Goal: Task Accomplishment & Management: Use online tool/utility

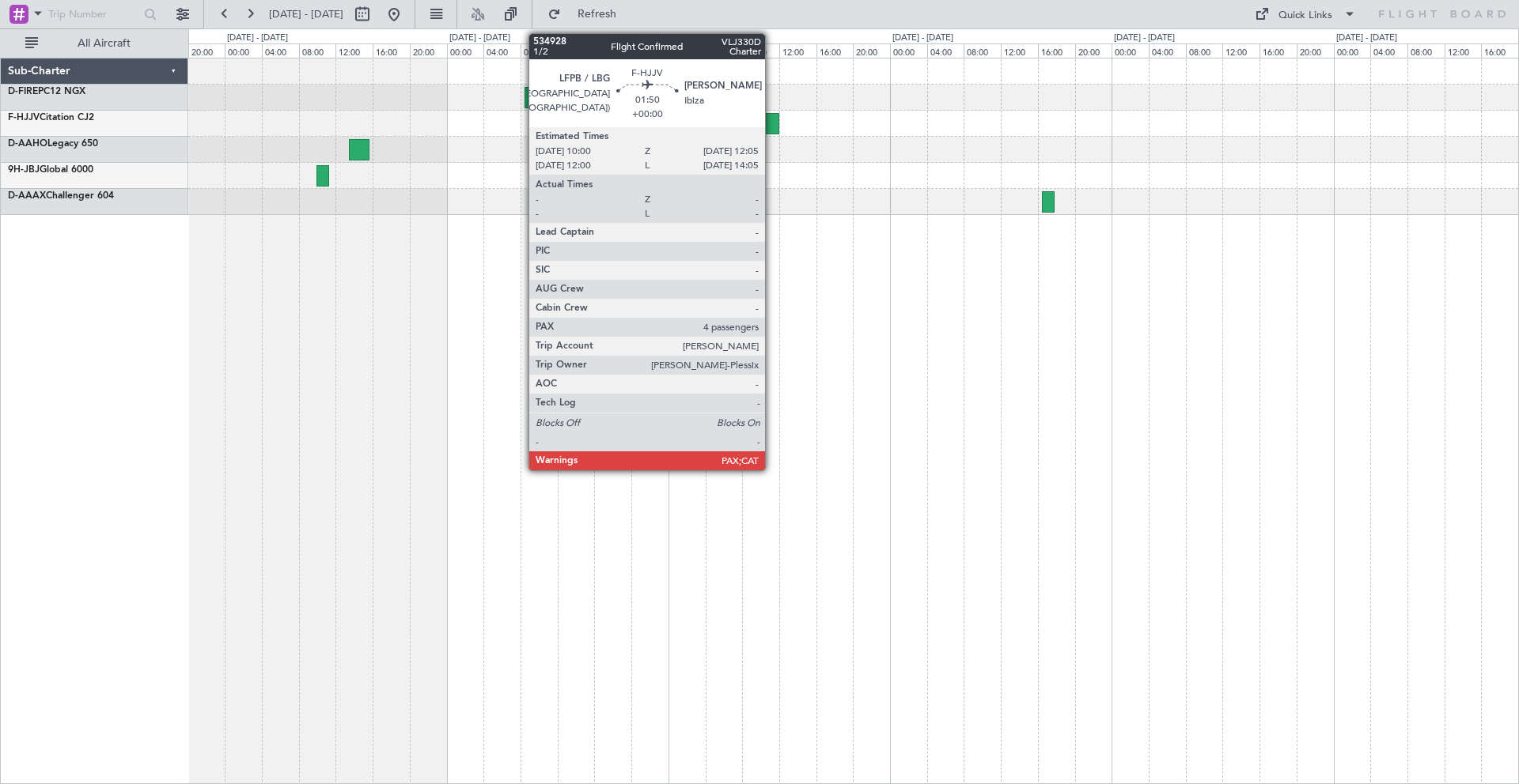
click at [772, 132] on div at bounding box center [770, 124] width 20 height 22
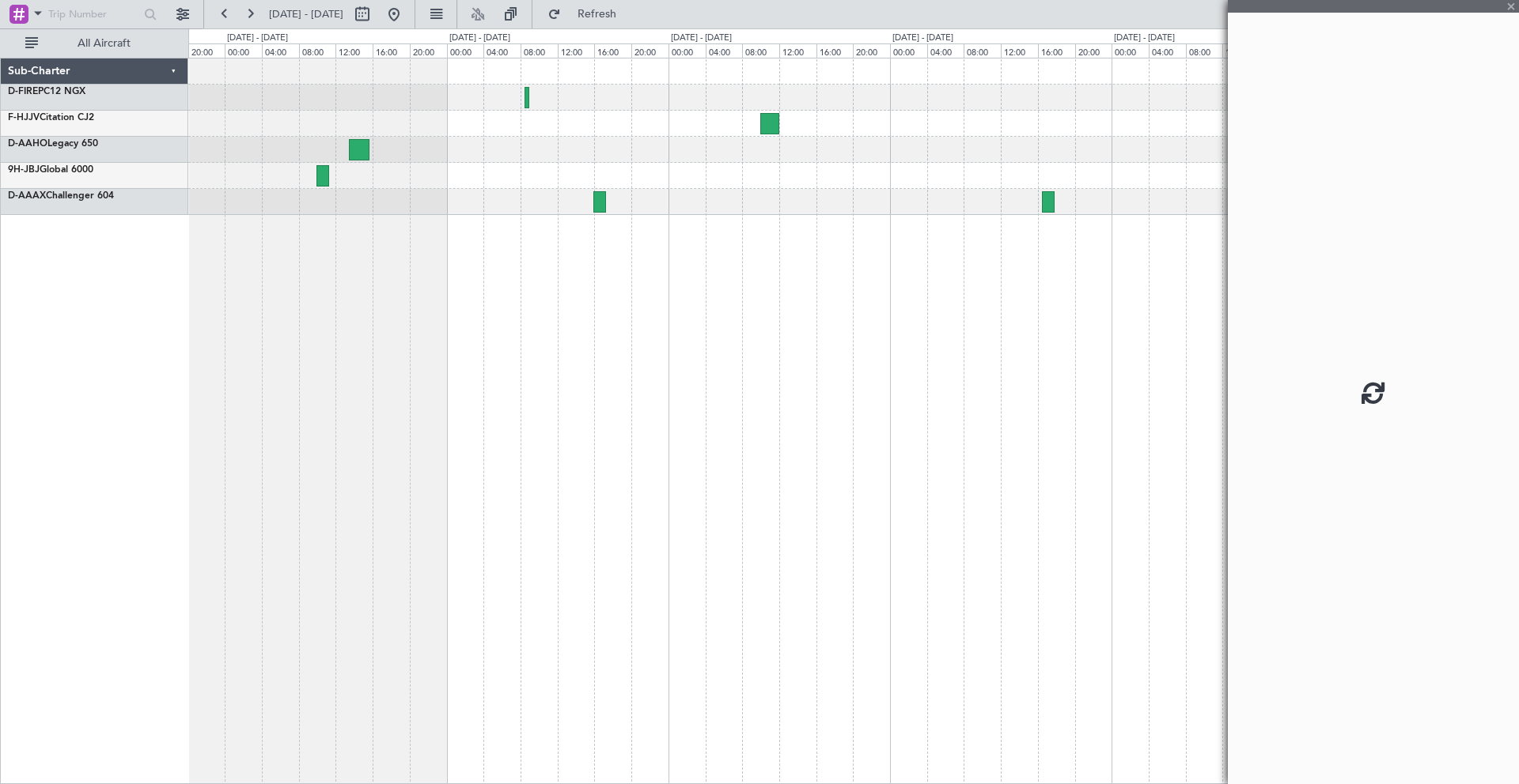
click at [723, 130] on div at bounding box center [853, 123] width 1329 height 26
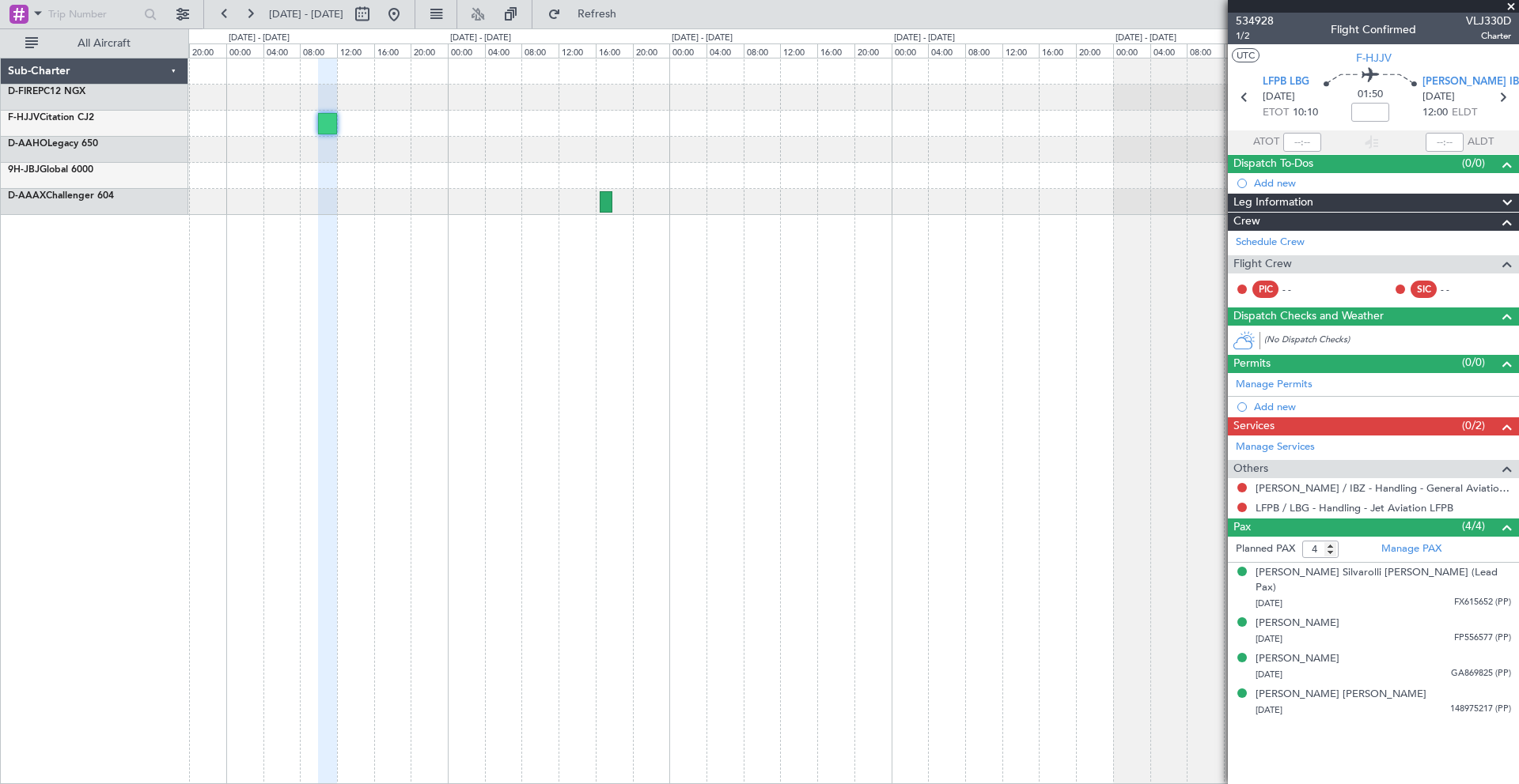
click at [528, 179] on div at bounding box center [853, 136] width 1329 height 157
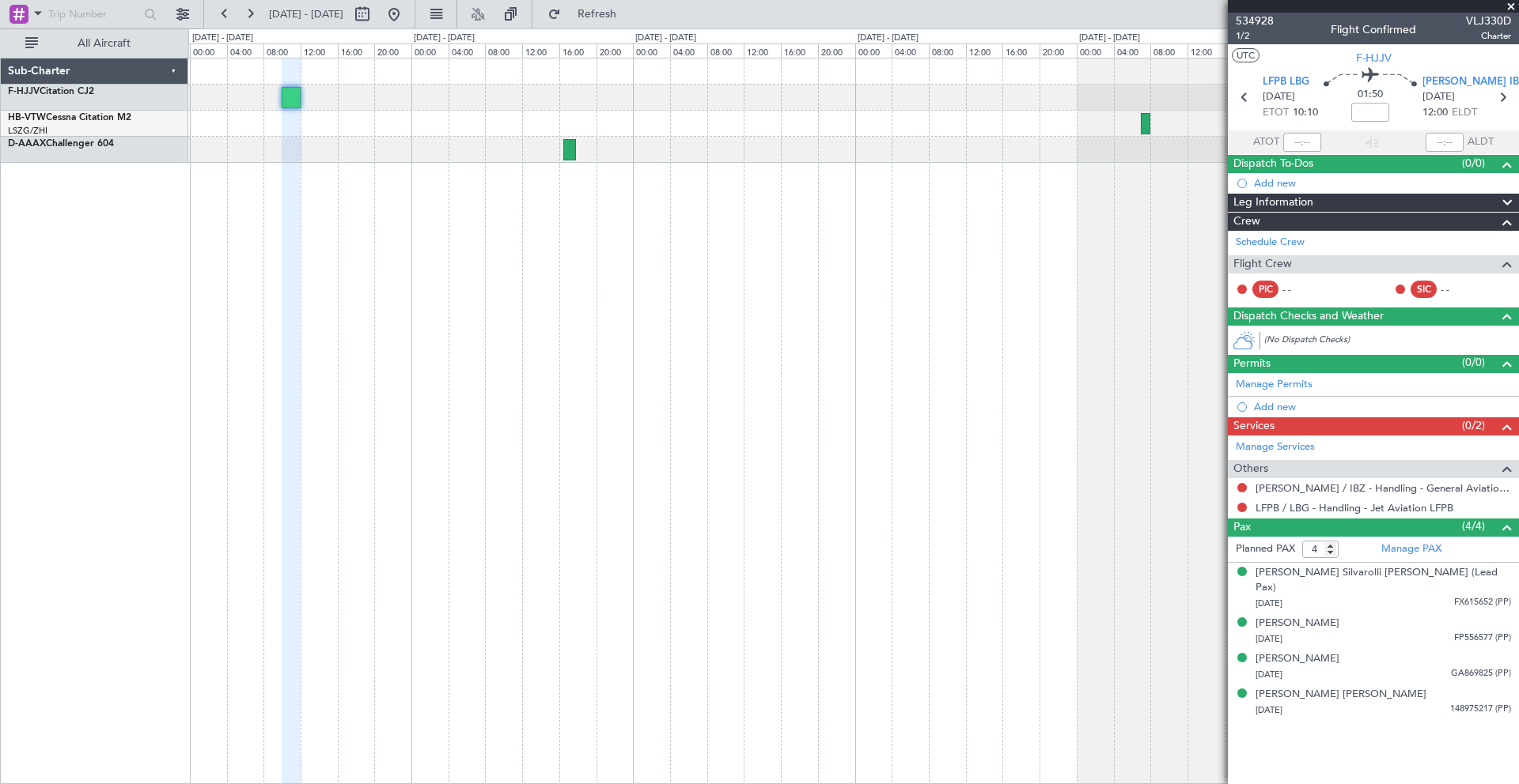
click at [1512, 5] on span at bounding box center [1511, 7] width 16 height 14
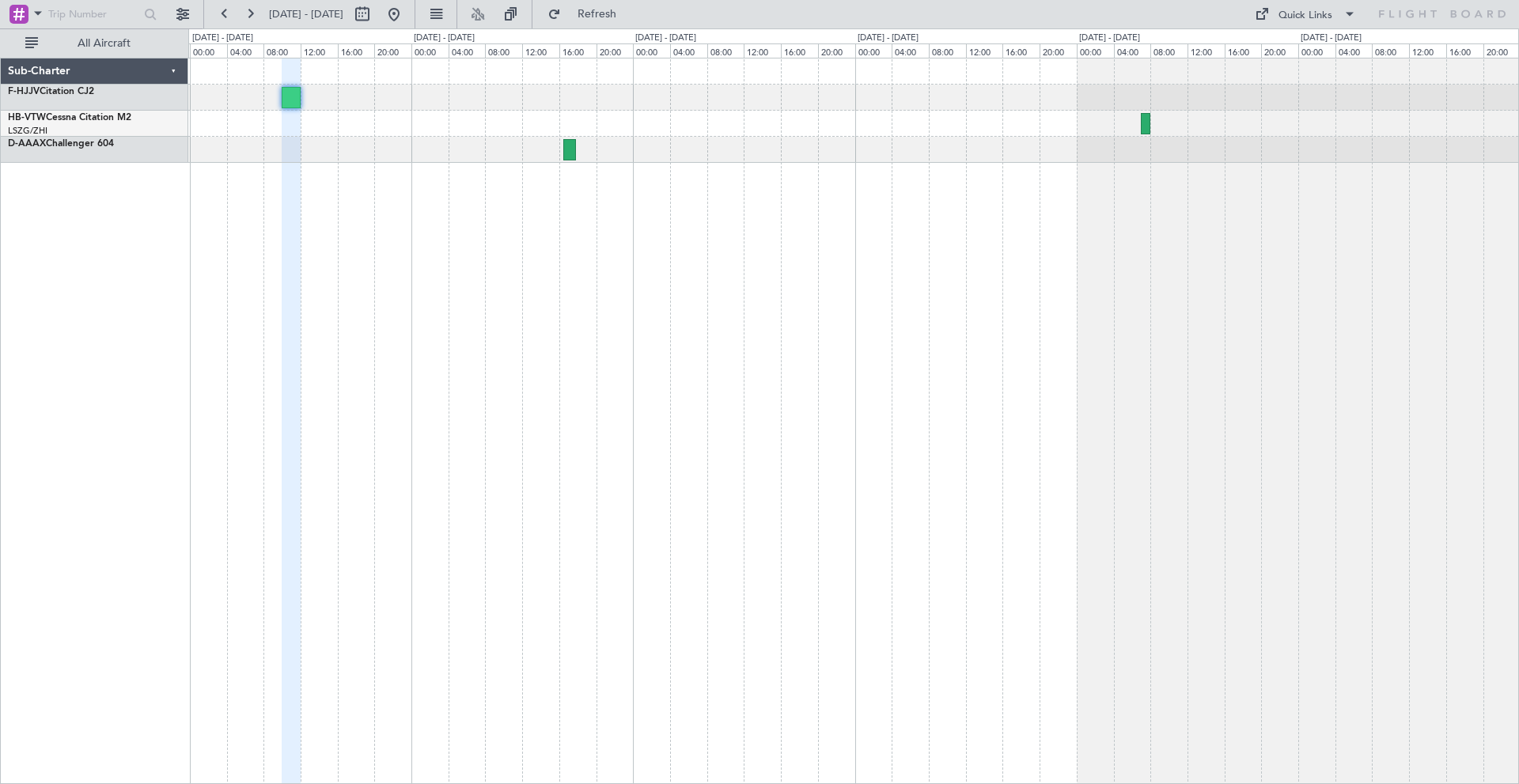
type input "0"
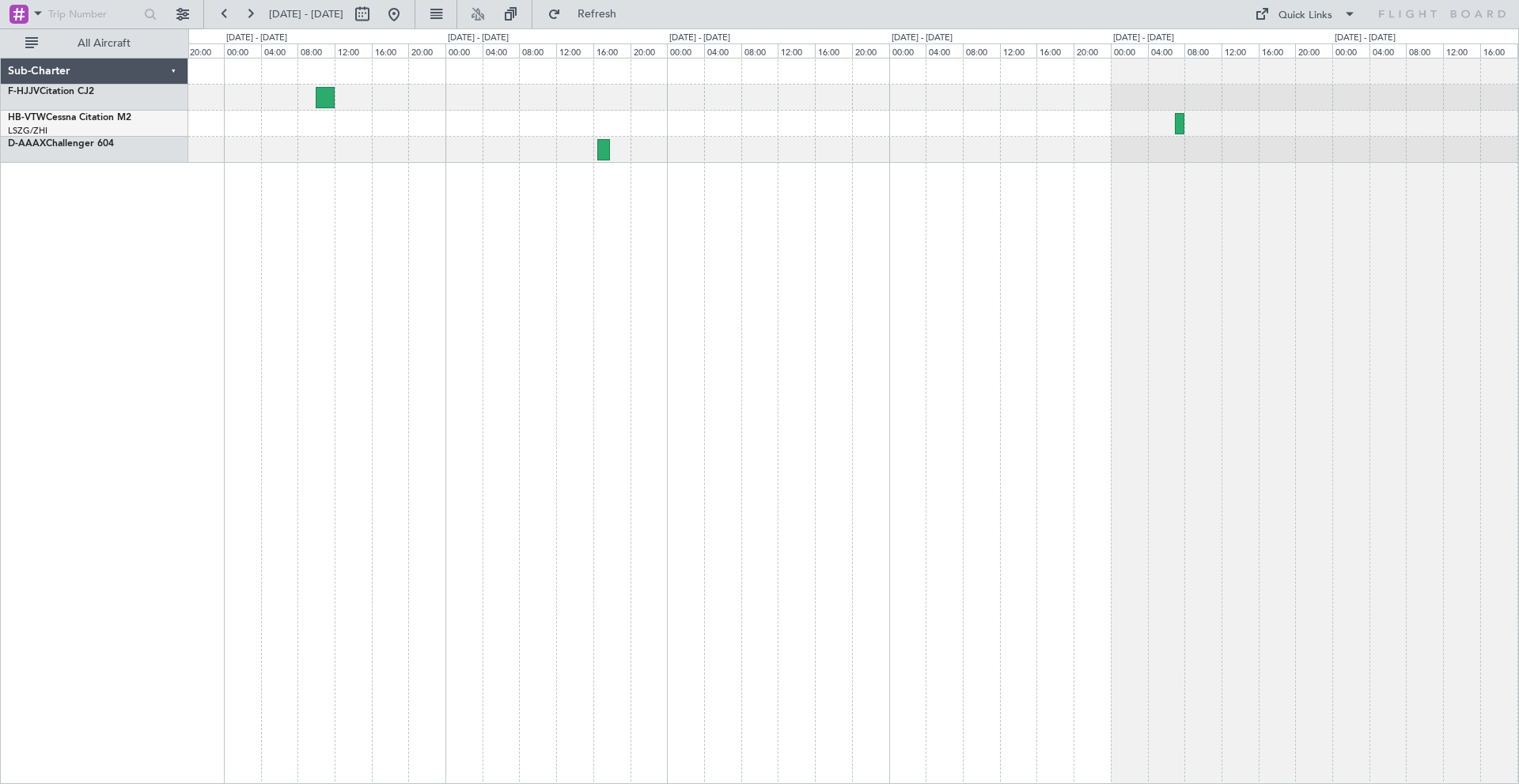
click at [892, 149] on div at bounding box center [853, 150] width 1329 height 26
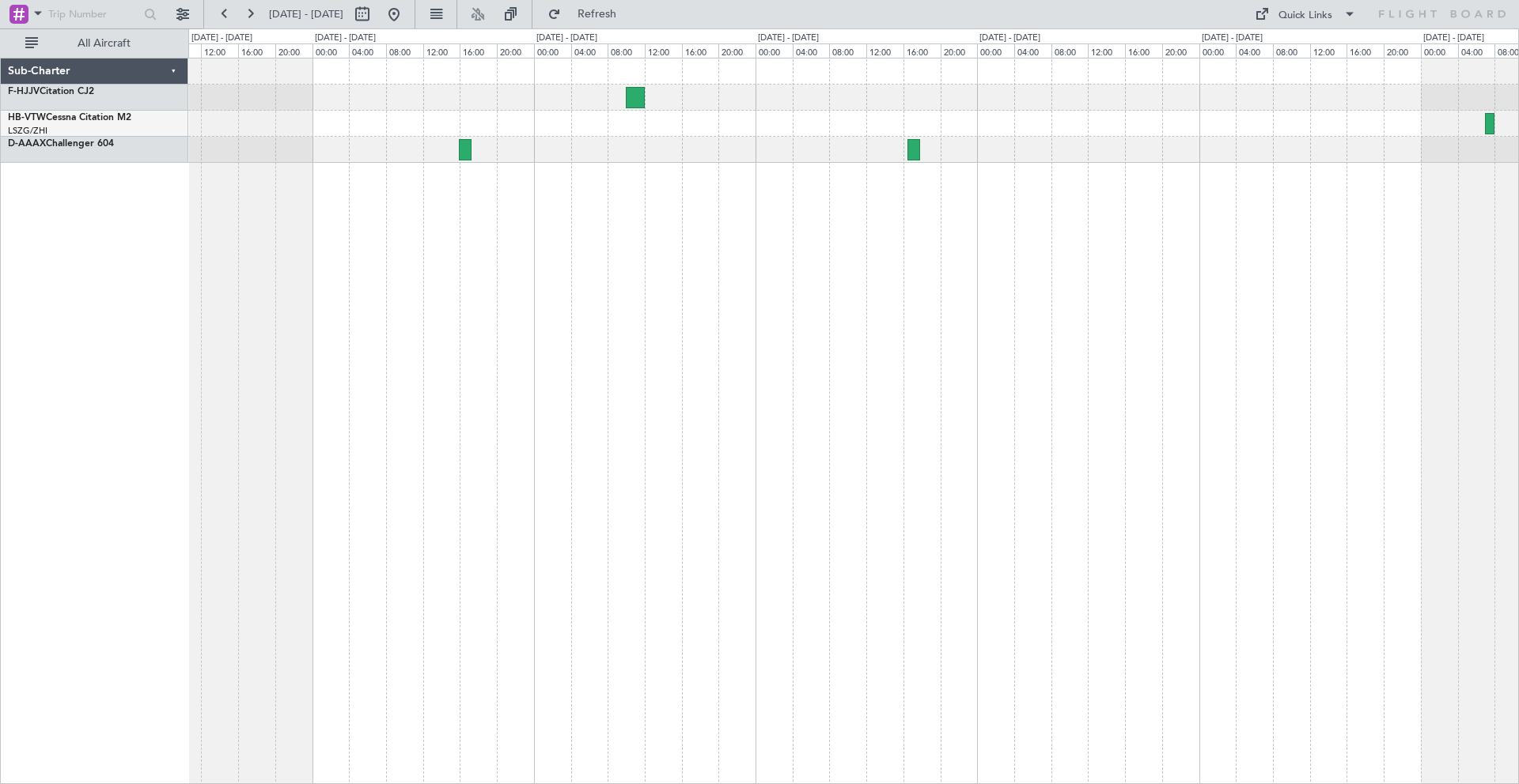
click at [745, 188] on div at bounding box center [853, 421] width 1330 height 727
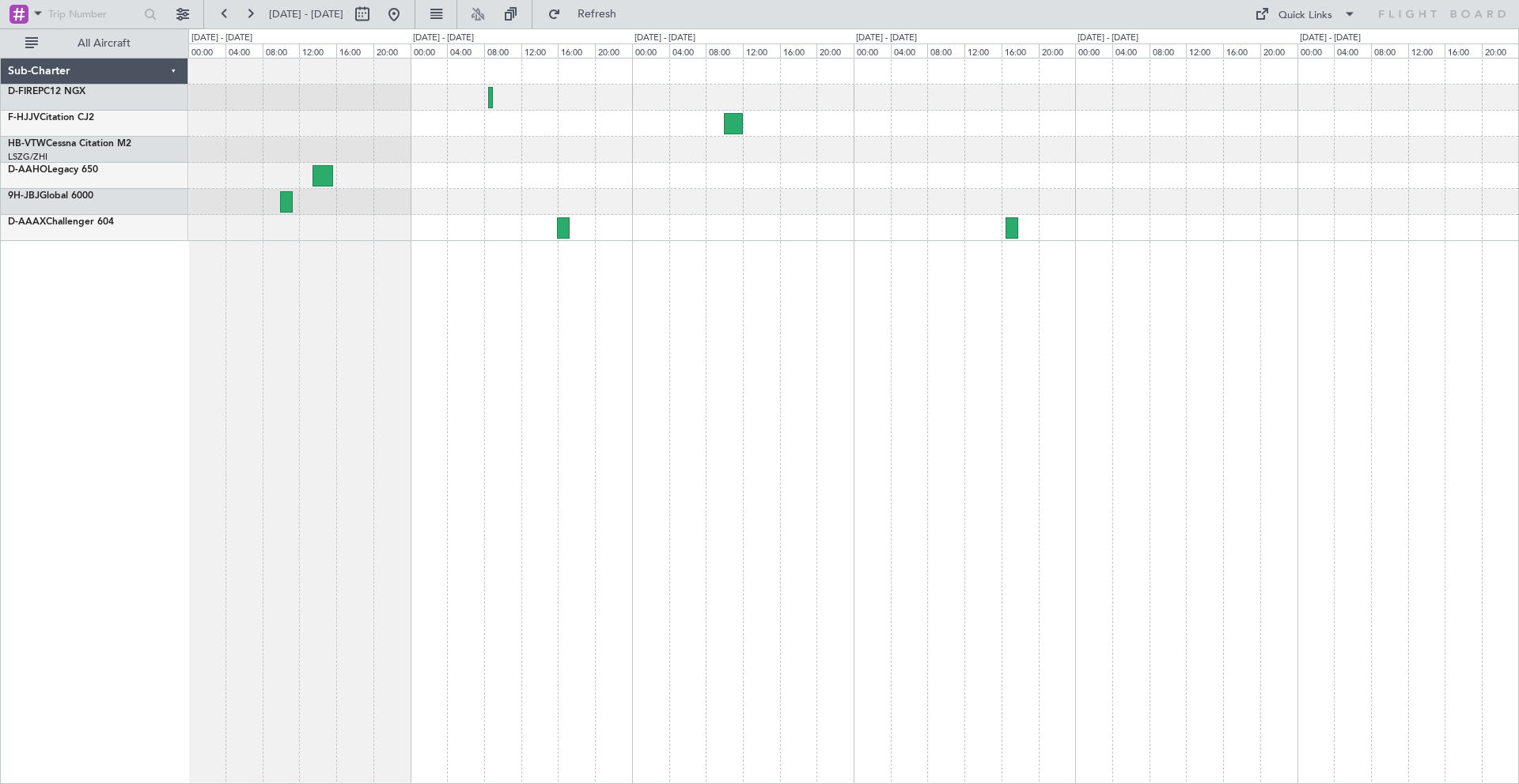
click at [594, 157] on div at bounding box center [853, 149] width 1329 height 183
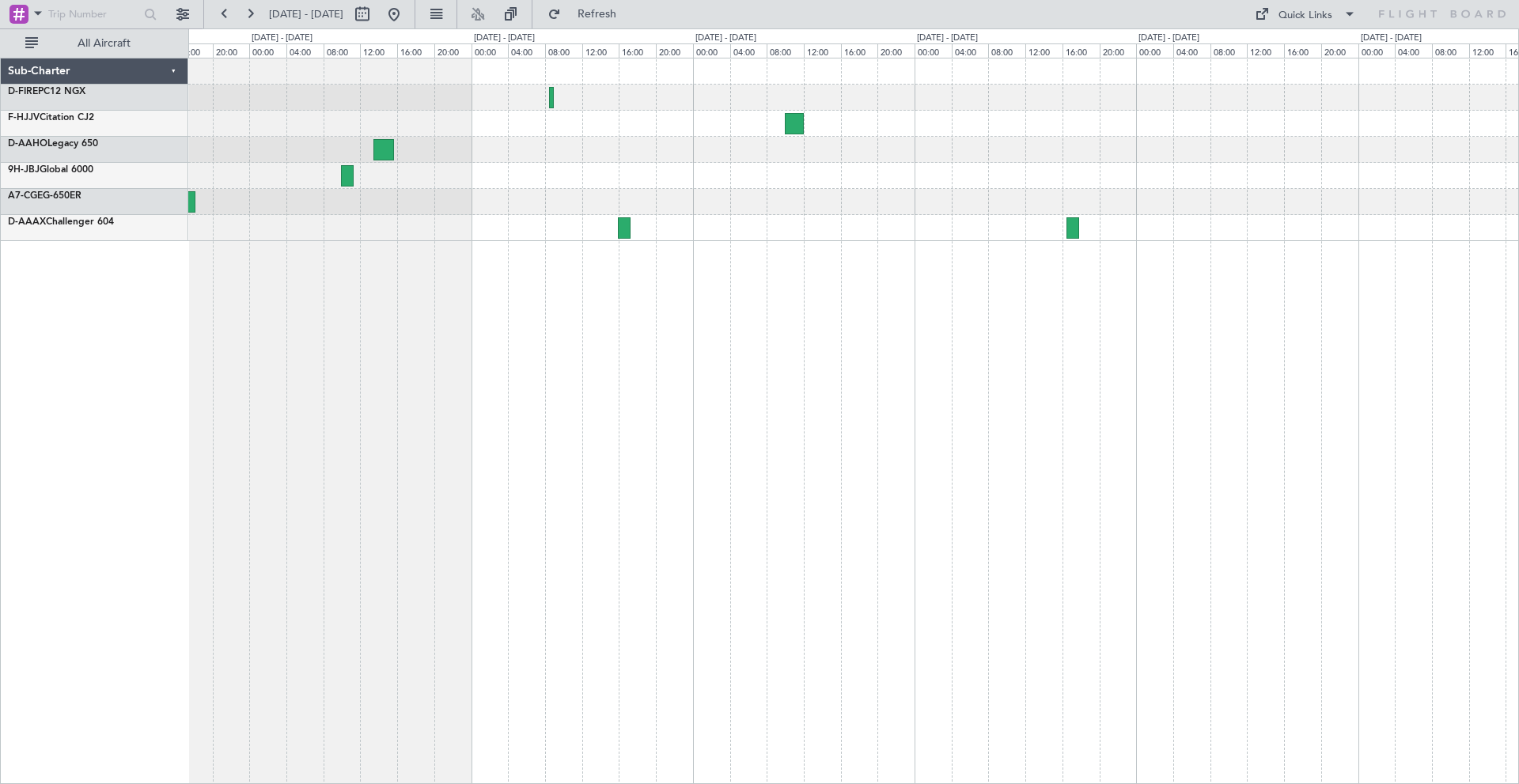
click at [614, 234] on div at bounding box center [853, 228] width 1329 height 26
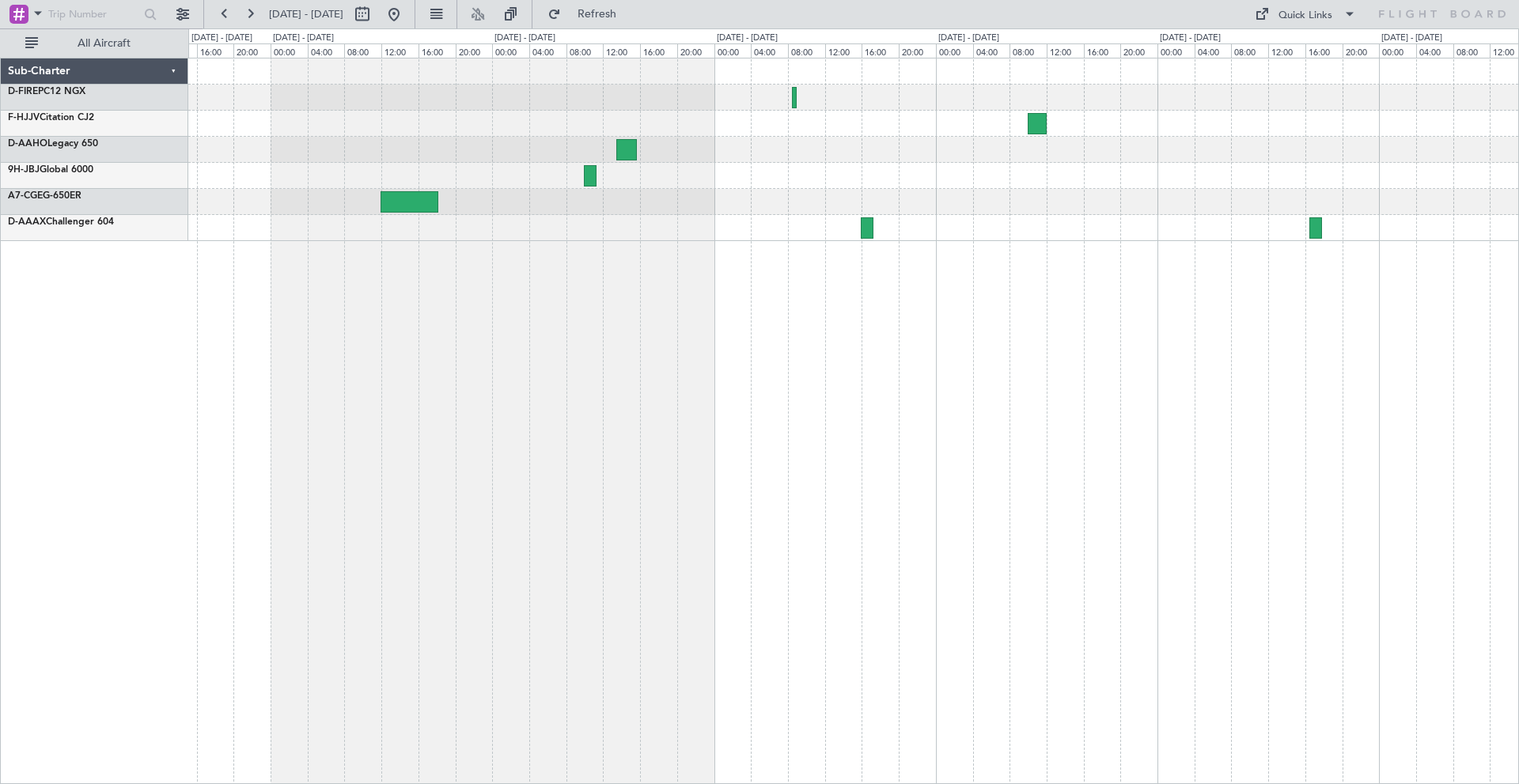
click at [738, 196] on div at bounding box center [853, 201] width 1329 height 26
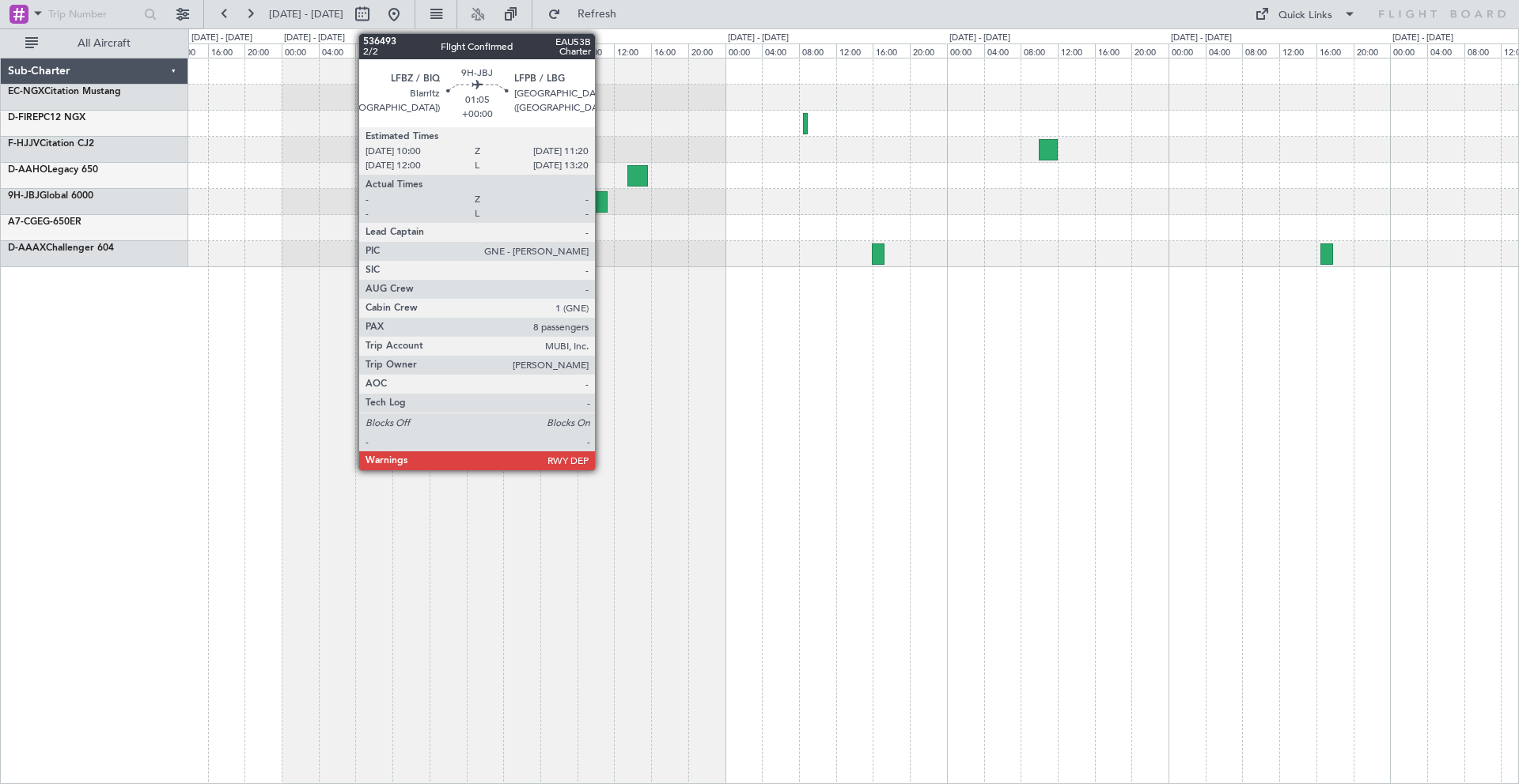
click at [601, 204] on div at bounding box center [600, 202] width 13 height 22
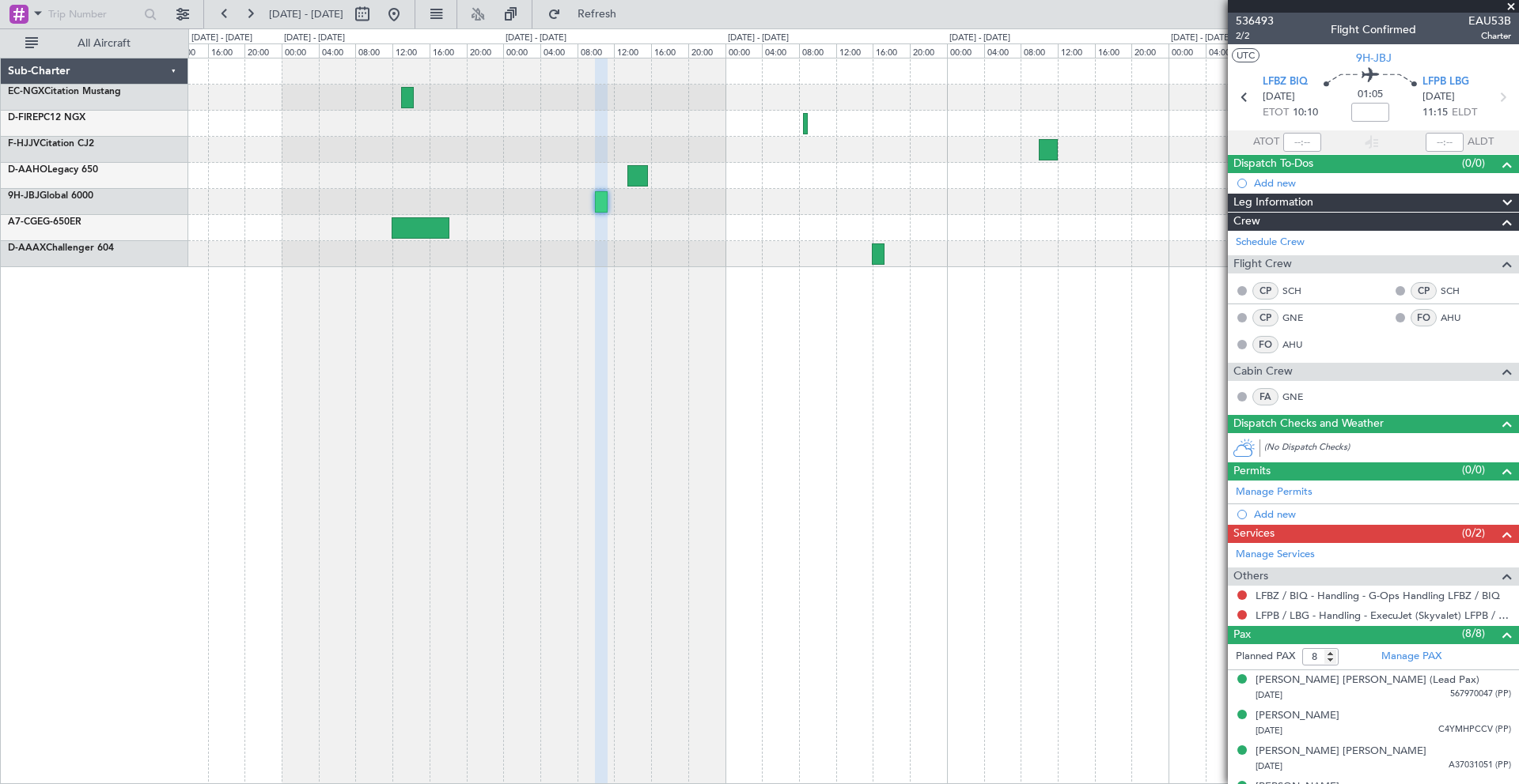
click at [1511, 6] on span at bounding box center [1511, 7] width 16 height 14
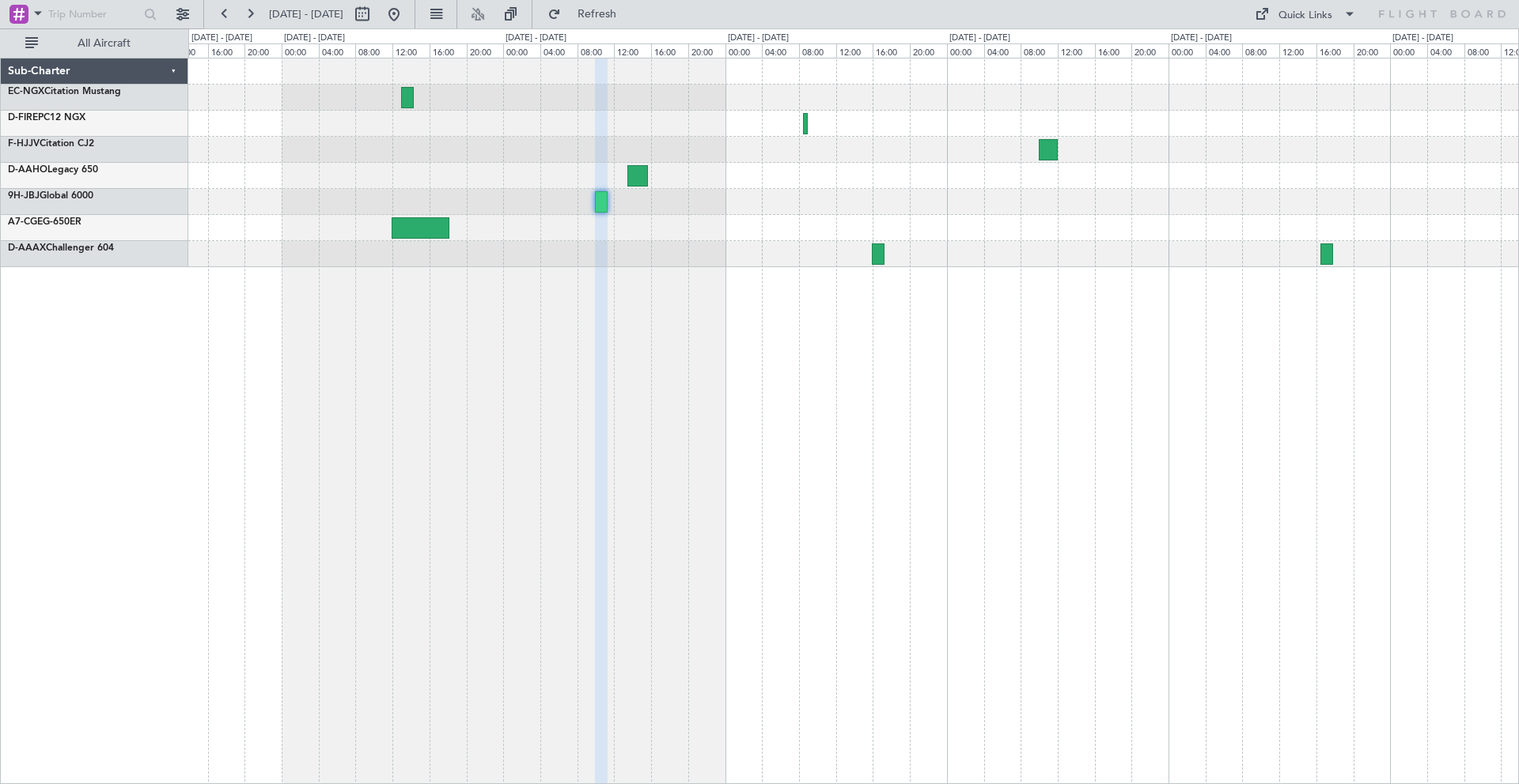
type input "0"
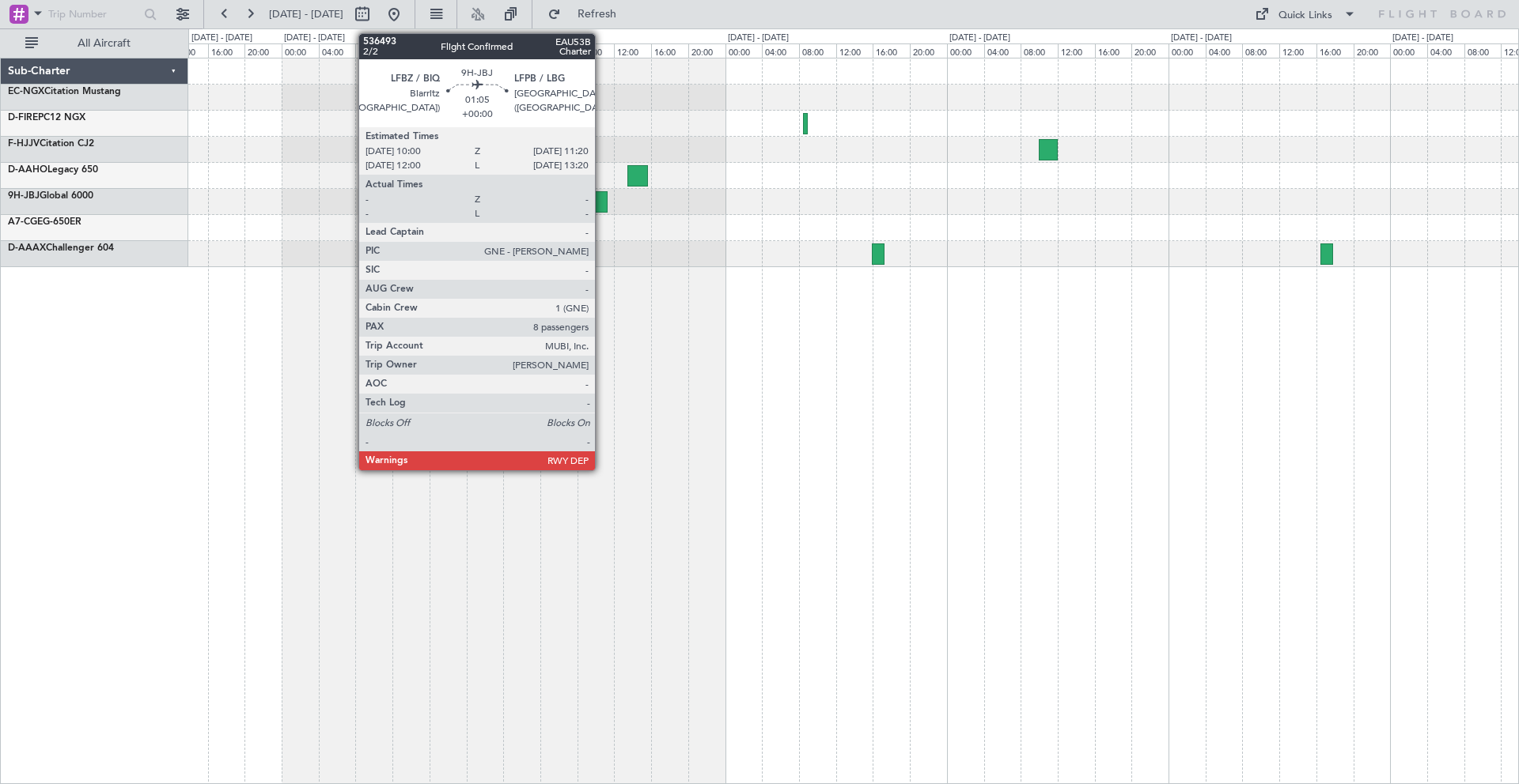
click at [601, 207] on div at bounding box center [600, 202] width 13 height 22
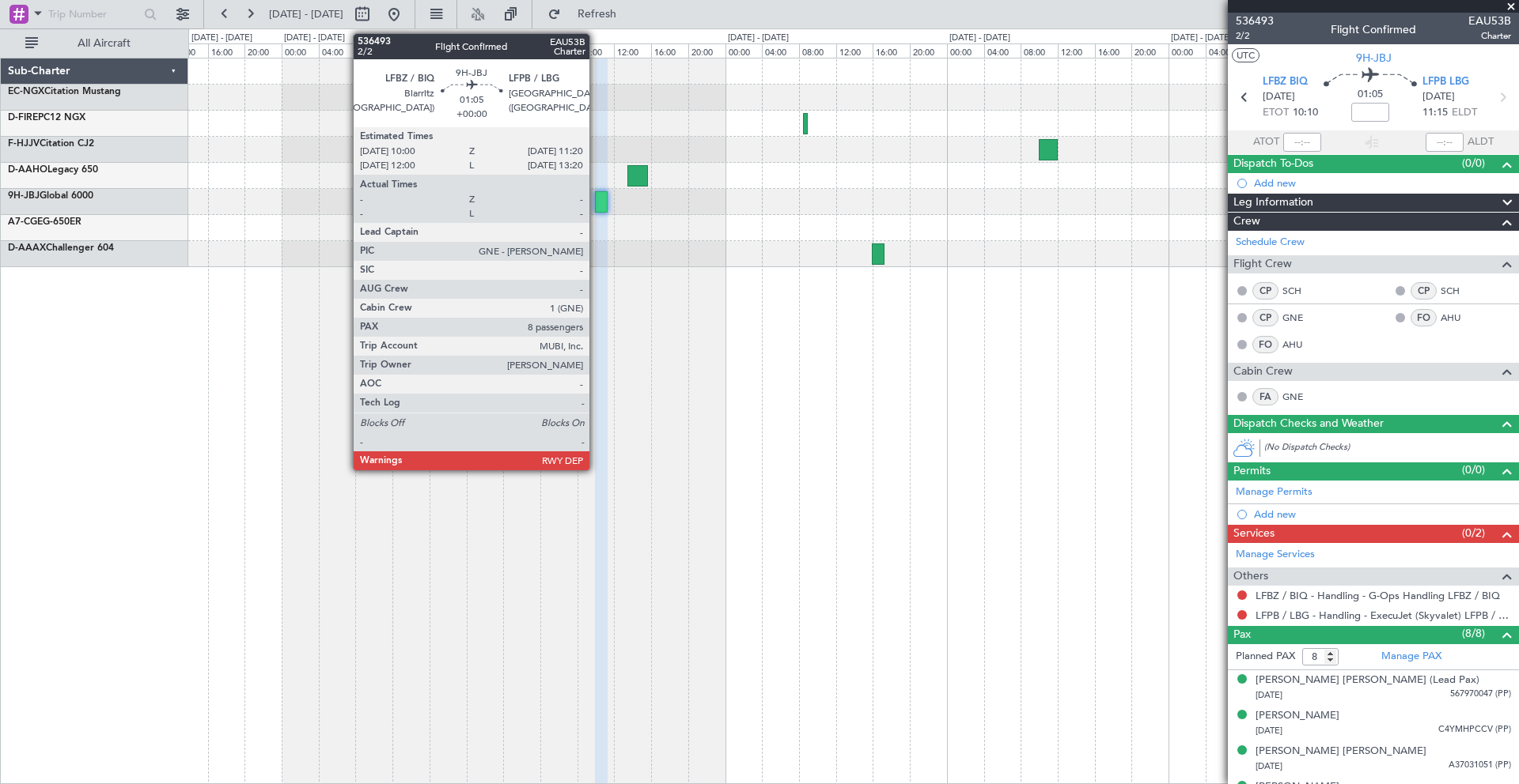
click at [597, 200] on div at bounding box center [600, 202] width 13 height 22
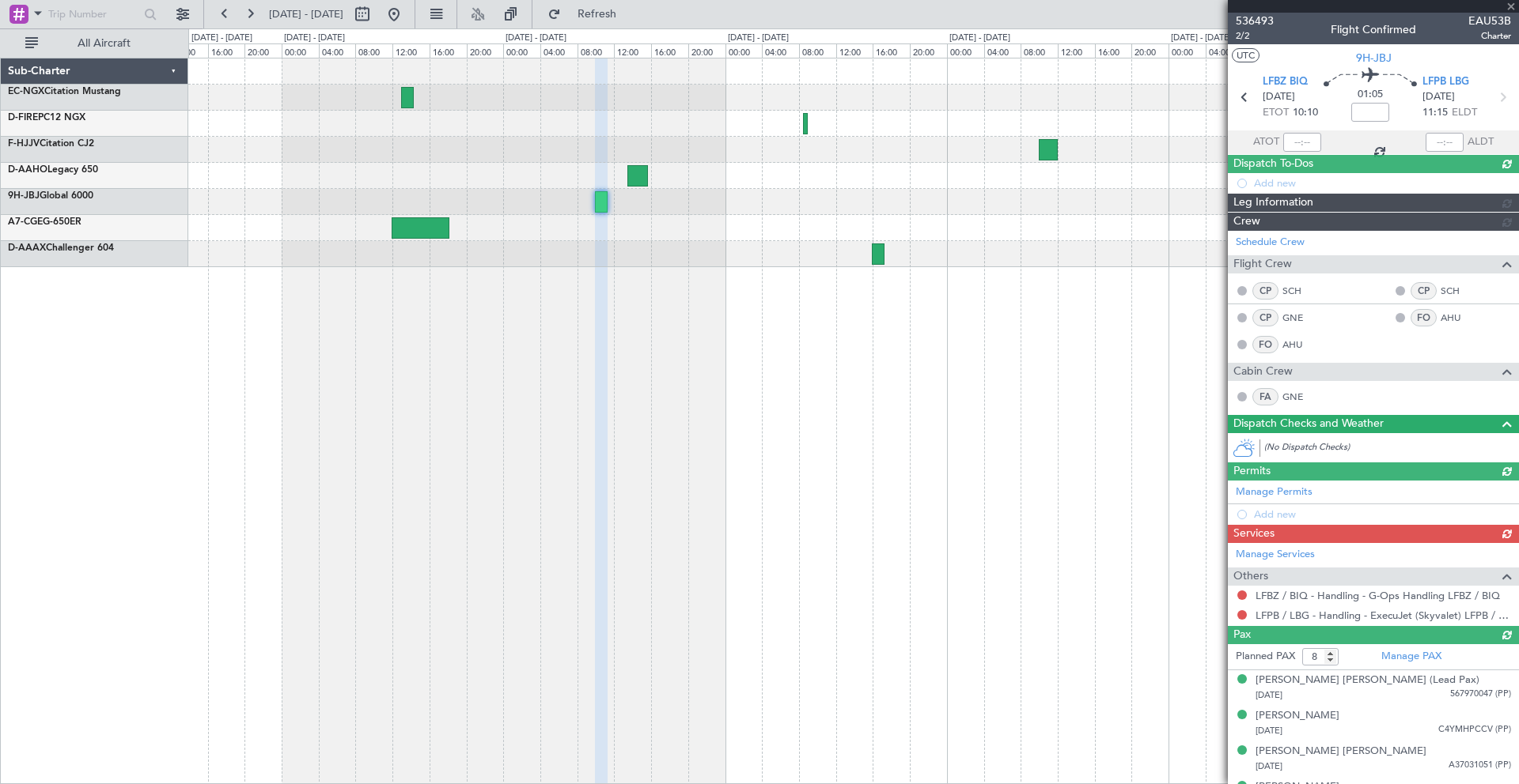
click at [573, 236] on div at bounding box center [853, 228] width 1329 height 26
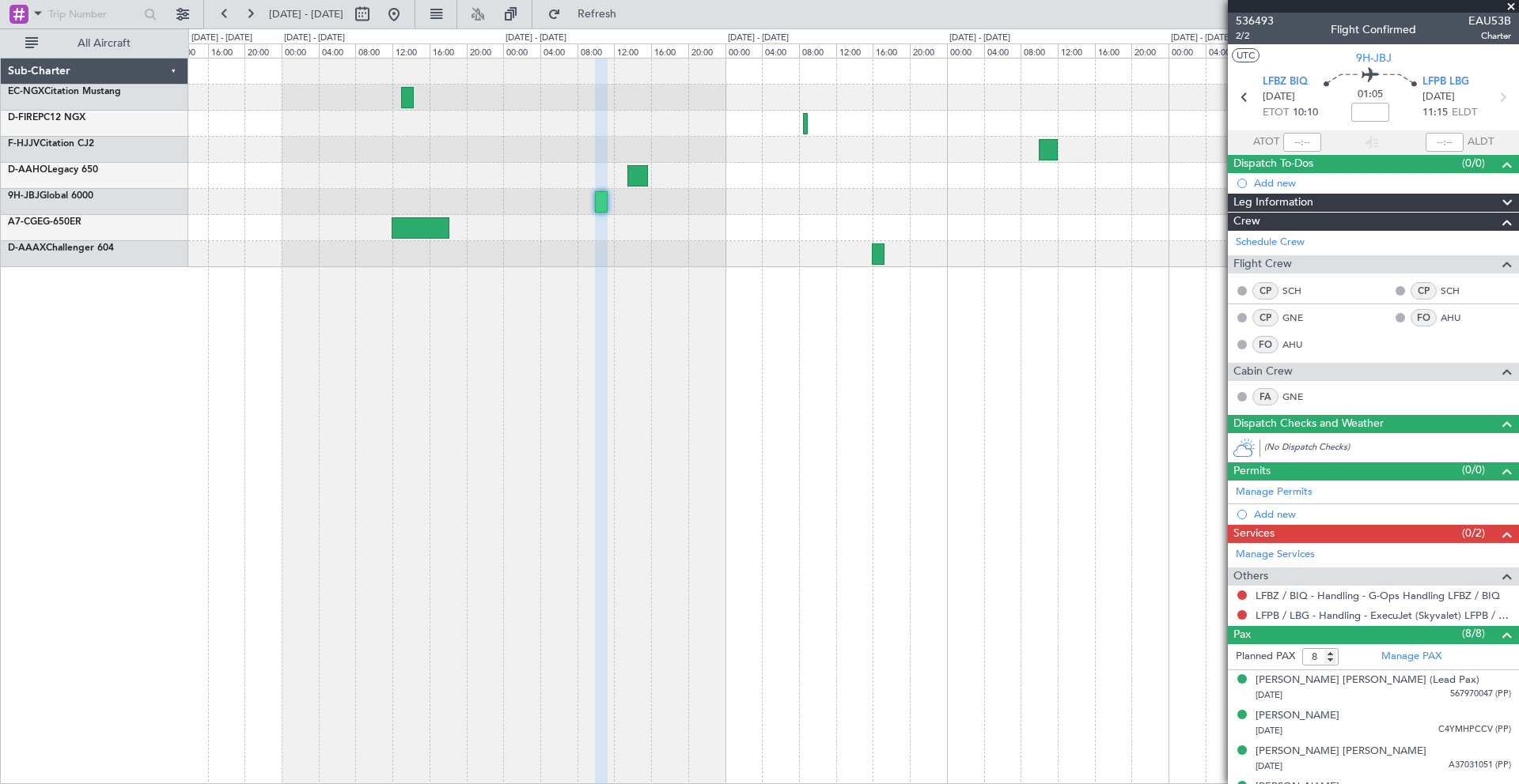
click at [1511, 5] on span at bounding box center [1511, 7] width 16 height 14
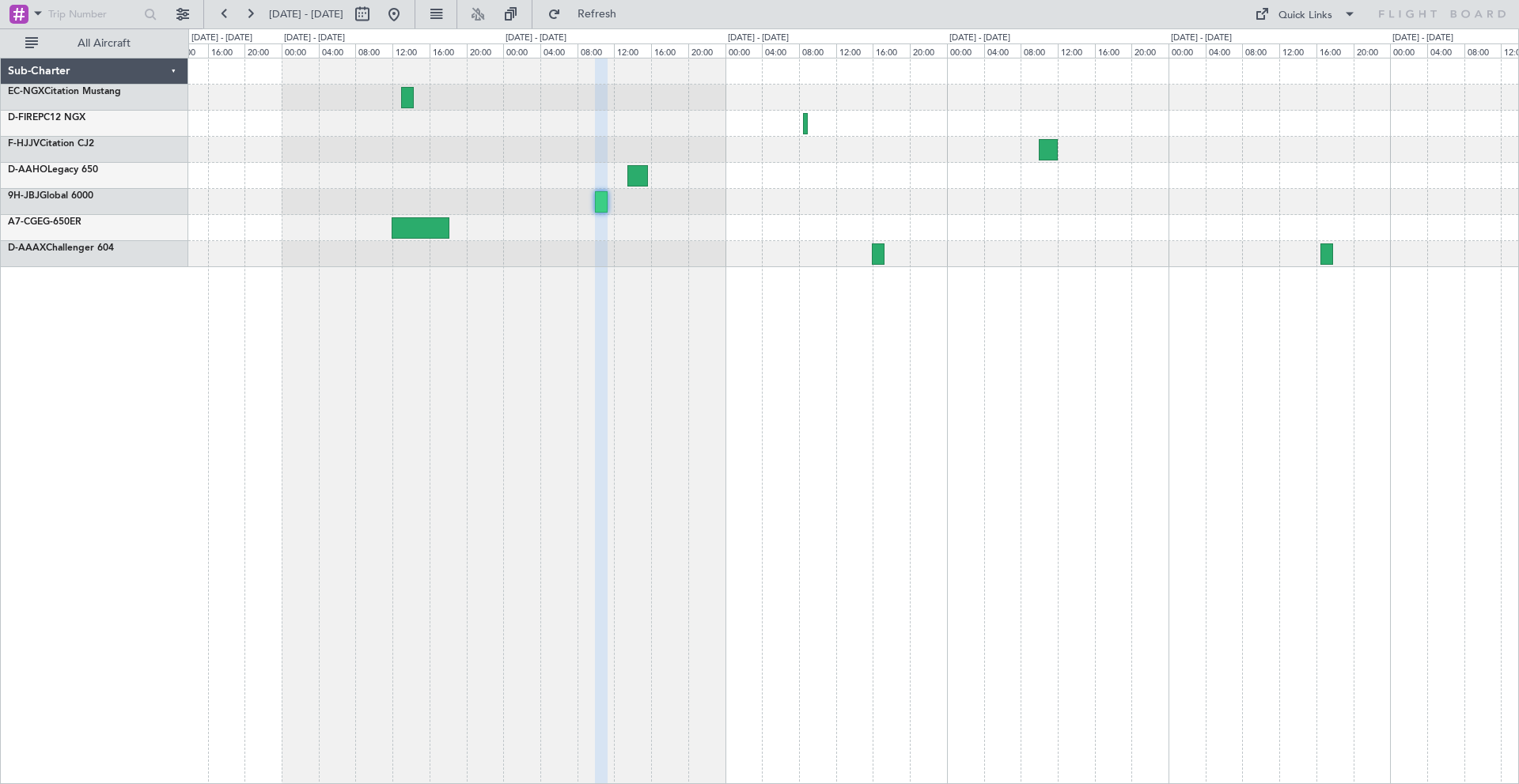
type input "0"
